Goal: Task Accomplishment & Management: Use online tool/utility

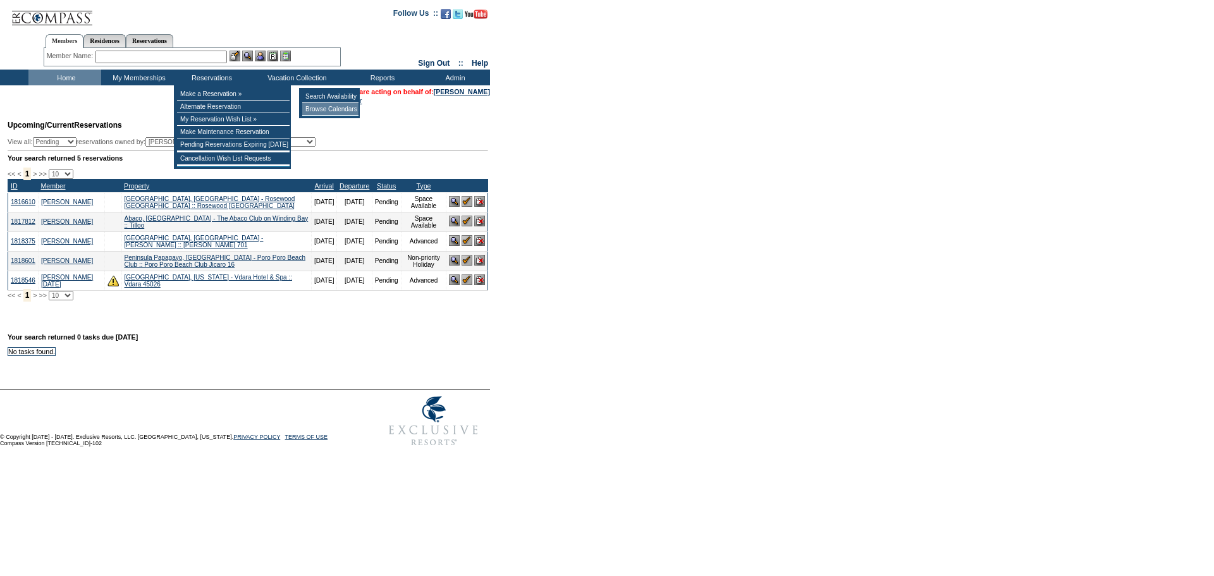
click at [335, 109] on td "Browse Calendars" at bounding box center [330, 109] width 56 height 13
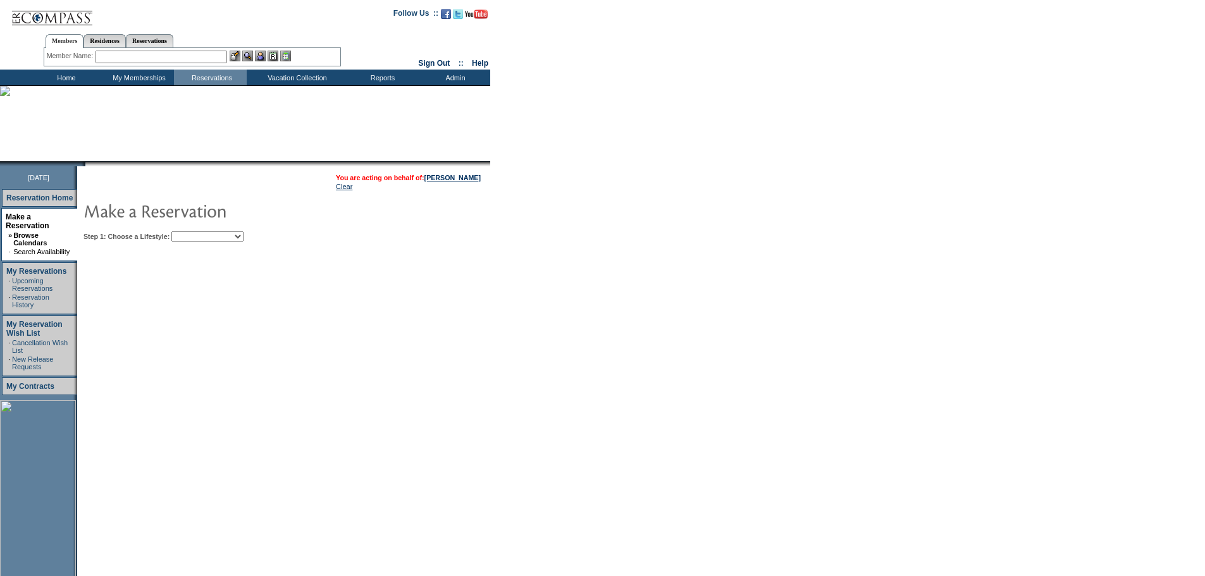
click at [243, 234] on select "Beach Leisure Metropolitan Mountain OIAL for Adventure OIAL for Couples OIAL fo…" at bounding box center [207, 236] width 72 height 10
select select "Leisure"
click at [193, 233] on select "Beach Leisure Metropolitan Mountain OIAL for Adventure OIAL for Couples OIAL fo…" at bounding box center [207, 236] width 72 height 10
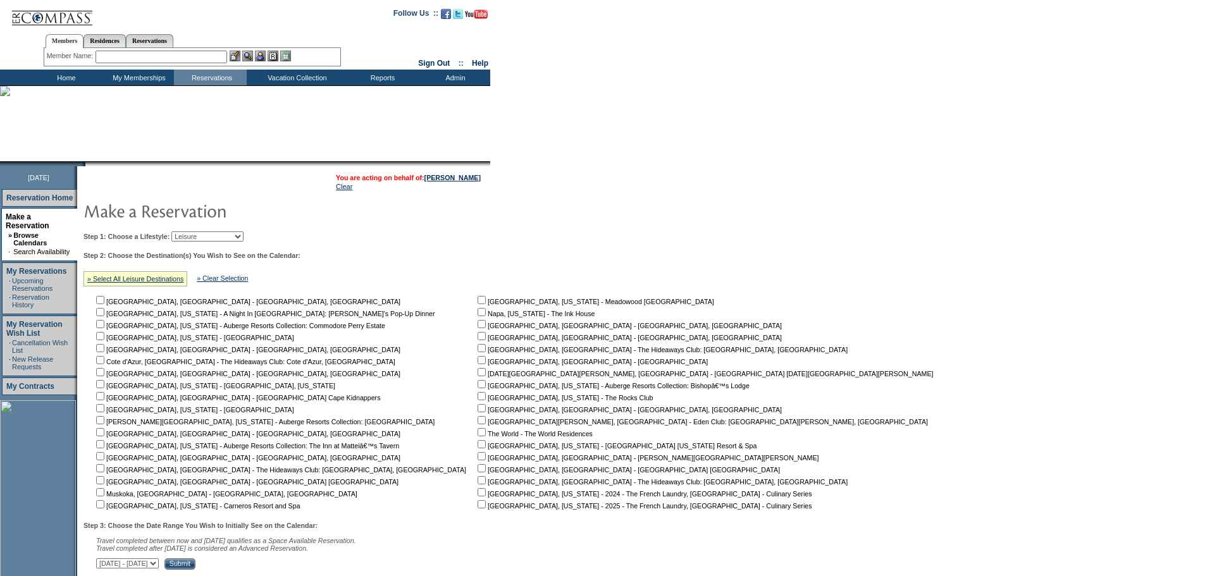
click at [477, 436] on input "checkbox" at bounding box center [481, 432] width 8 height 8
checkbox input "true"
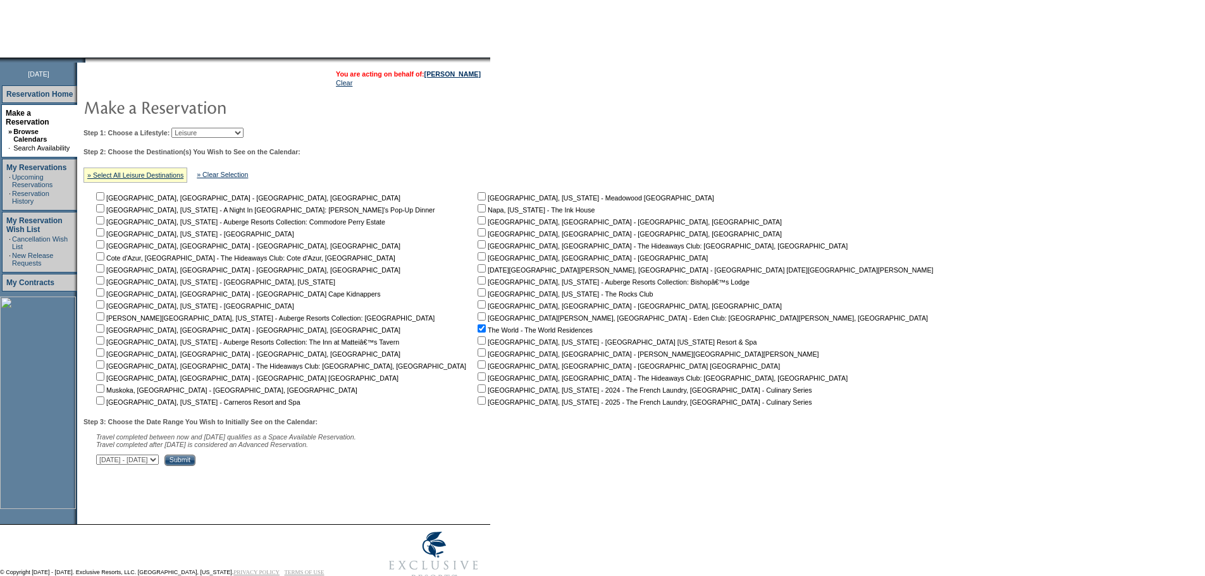
scroll to position [114, 0]
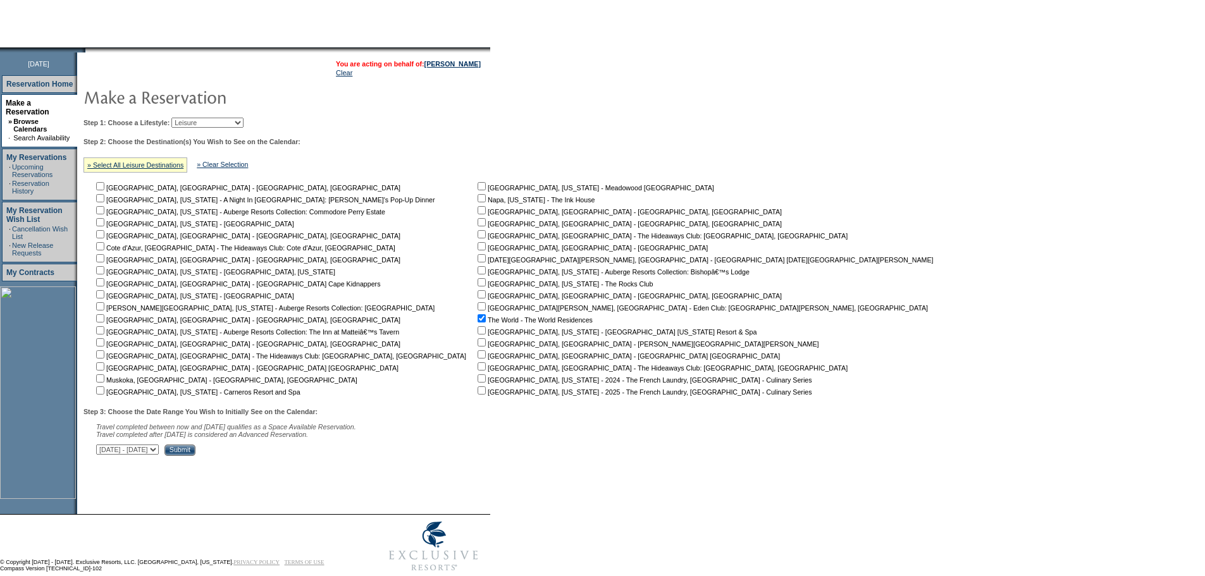
click at [195, 456] on input "Submit" at bounding box center [179, 450] width 31 height 11
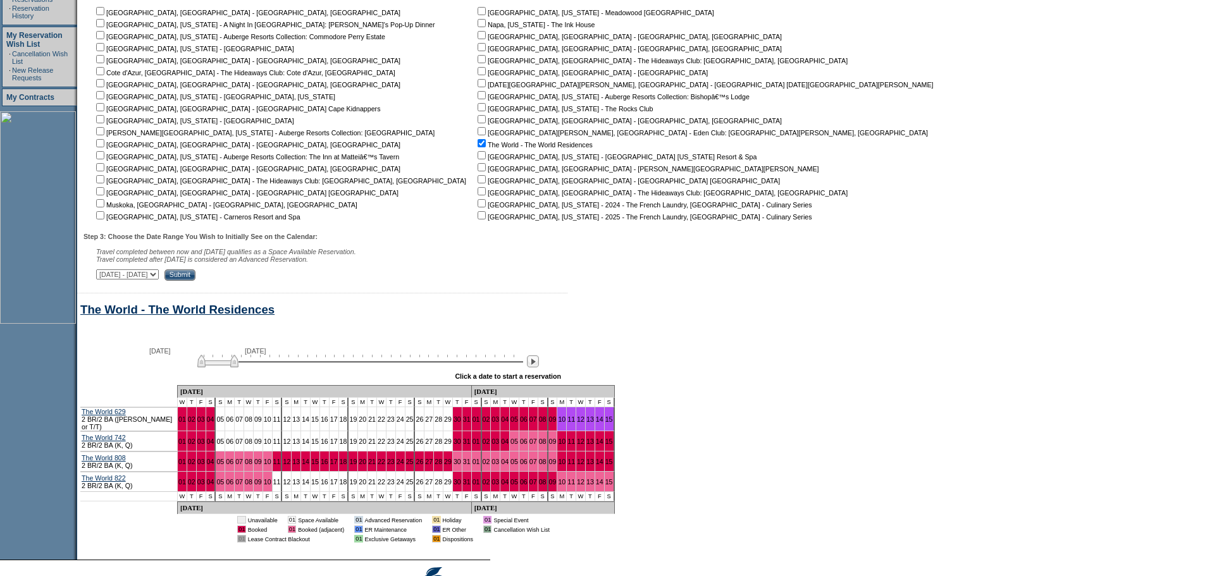
scroll to position [177, 0]
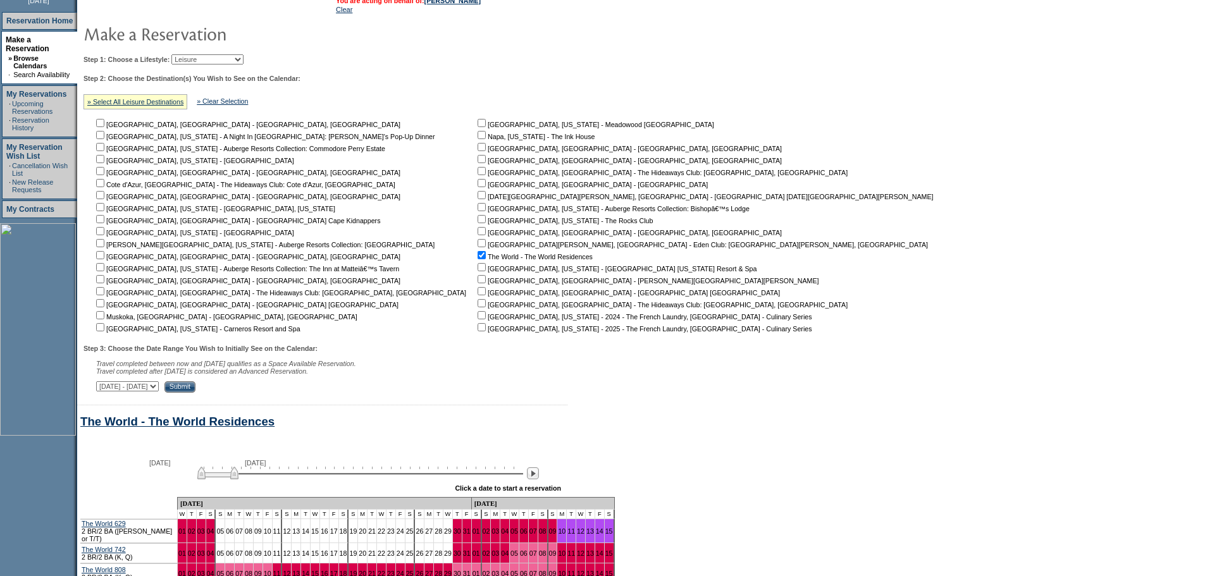
click at [243, 63] on select "Beach Leisure Metropolitan Mountain OIAL for Adventure OIAL for Couples OIAL fo…" at bounding box center [207, 59] width 72 height 10
select select "Beach"
click at [193, 65] on select "Beach Leisure Metropolitan Mountain OIAL for Adventure OIAL for Couples OIAL fo…" at bounding box center [207, 59] width 72 height 10
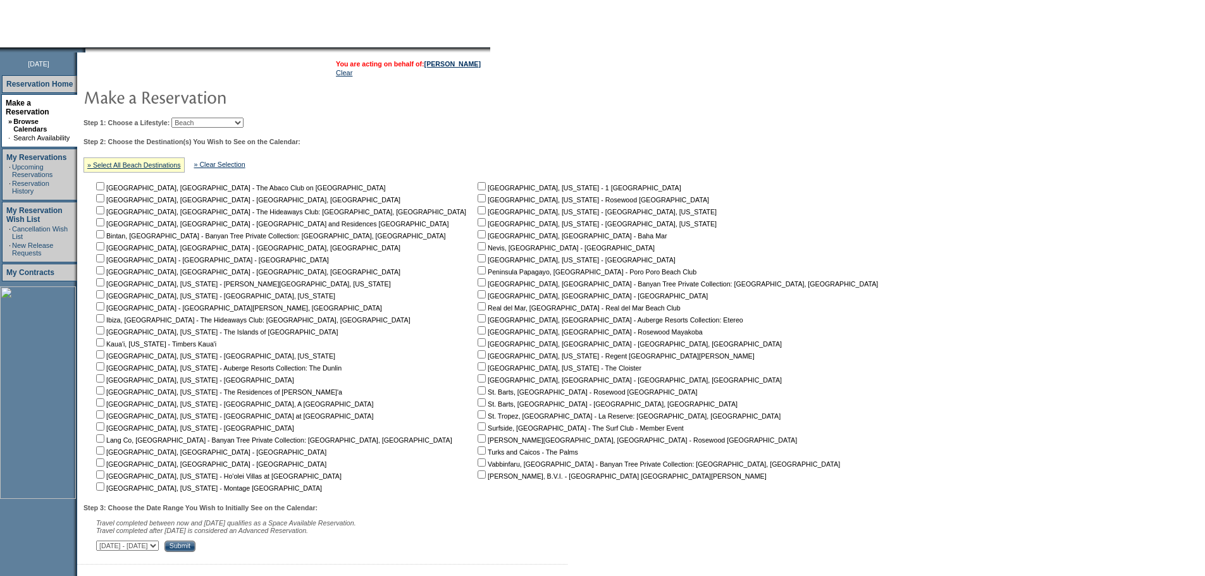
click at [477, 404] on input "checkbox" at bounding box center [481, 402] width 8 height 8
checkbox input "true"
click at [195, 552] on input "Submit" at bounding box center [179, 546] width 31 height 11
